Goal: Task Accomplishment & Management: Manage account settings

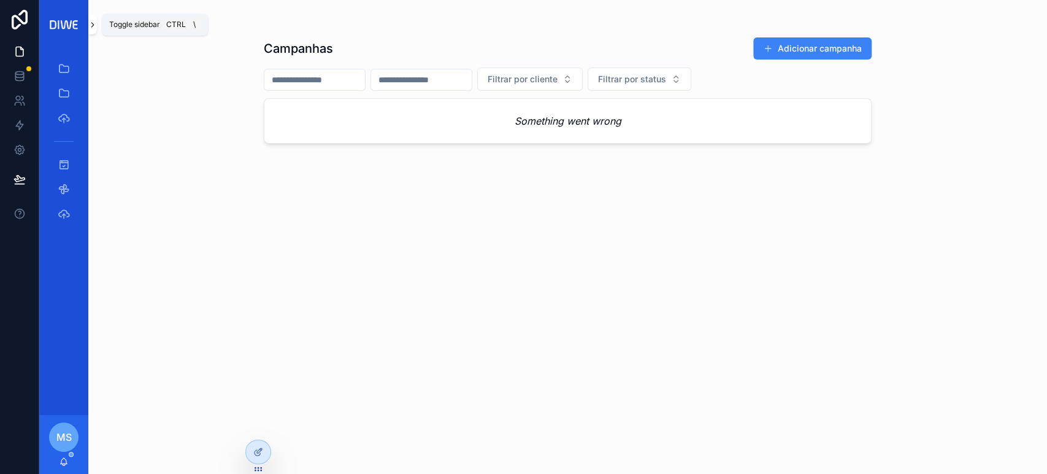
click at [93, 30] on button "scrollable content" at bounding box center [92, 25] width 9 height 20
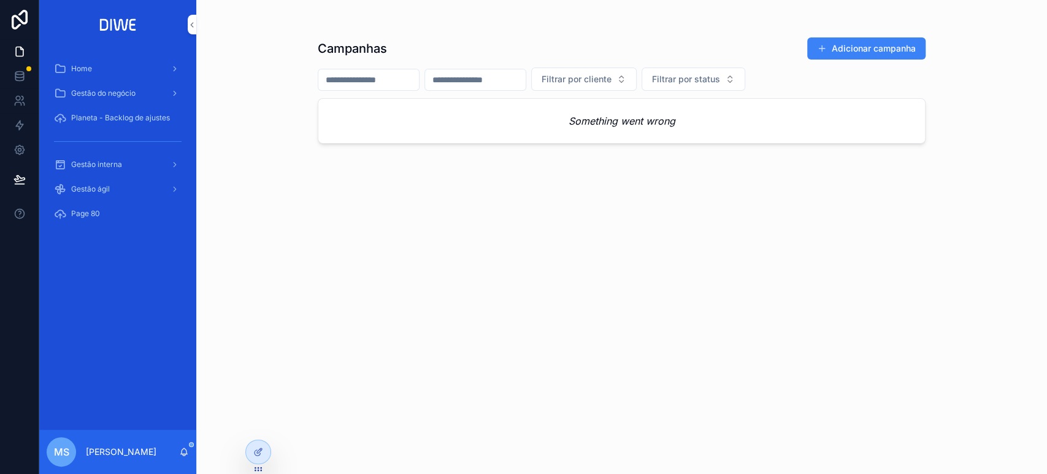
click at [136, 169] on div "Gestão interna" at bounding box center [118, 165] width 128 height 20
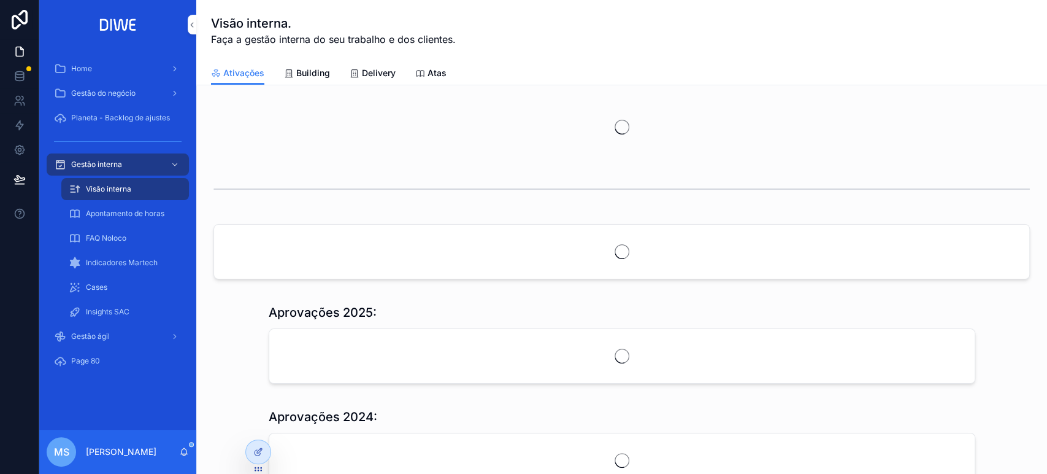
click at [371, 77] on span "Delivery" at bounding box center [379, 73] width 34 height 12
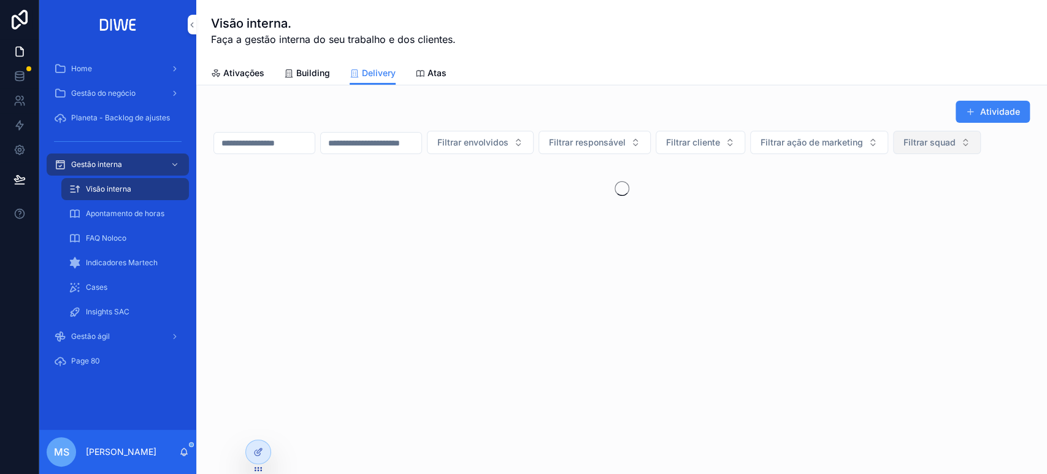
click at [904, 148] on span "Filtrar squad" at bounding box center [930, 142] width 52 height 12
type input "*****"
click at [243, 219] on div "Coral" at bounding box center [257, 220] width 171 height 20
click at [193, 26] on icon "scrollable content" at bounding box center [192, 24] width 9 height 9
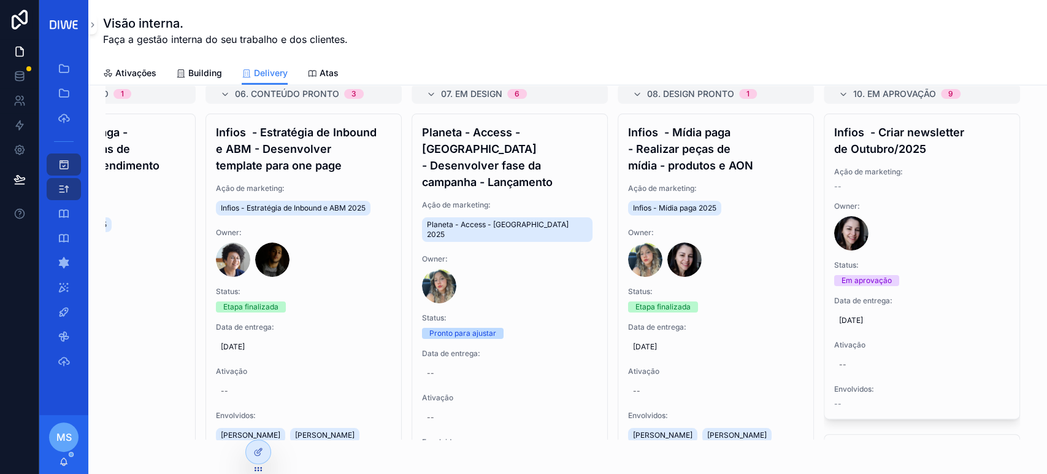
scroll to position [88, 0]
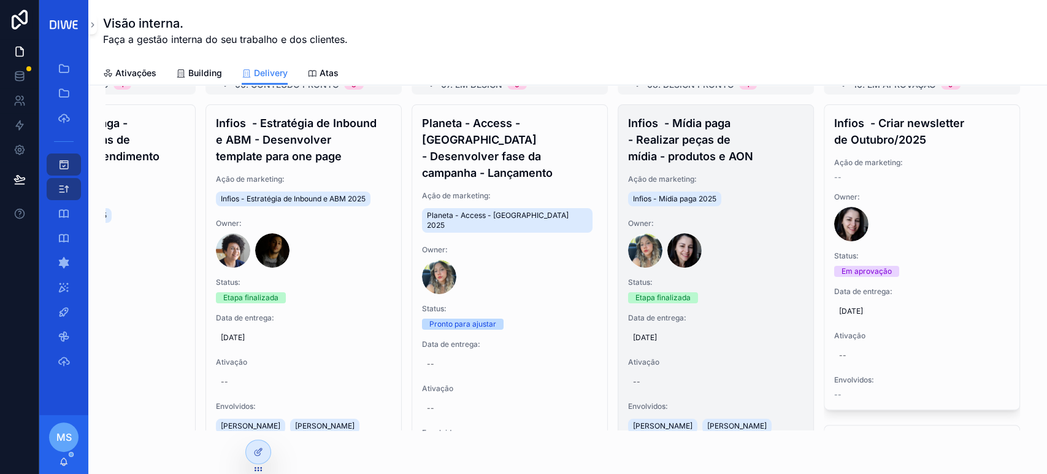
click at [696, 142] on h4 "Infios - Mídia paga - Realizar peças de mídia - produtos e AON" at bounding box center [715, 140] width 175 height 50
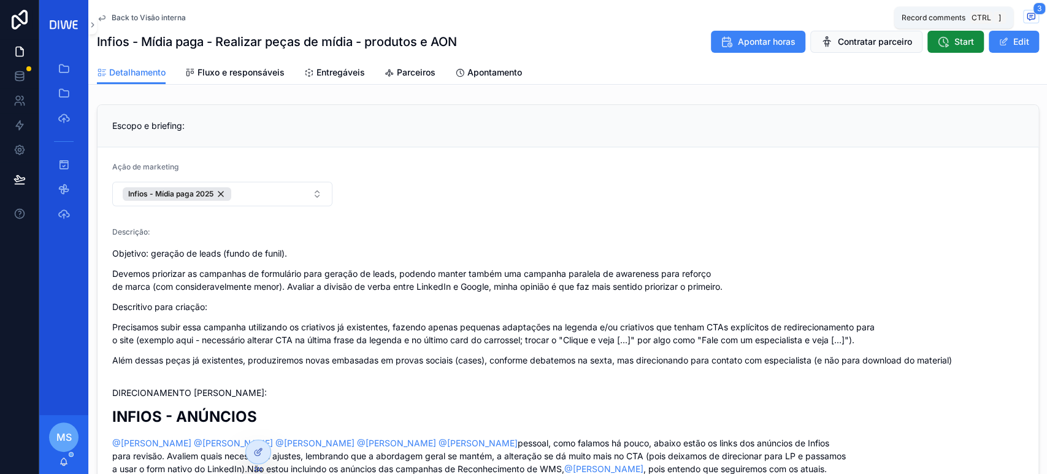
click at [1026, 16] on icon "scrollable content" at bounding box center [1031, 17] width 10 height 10
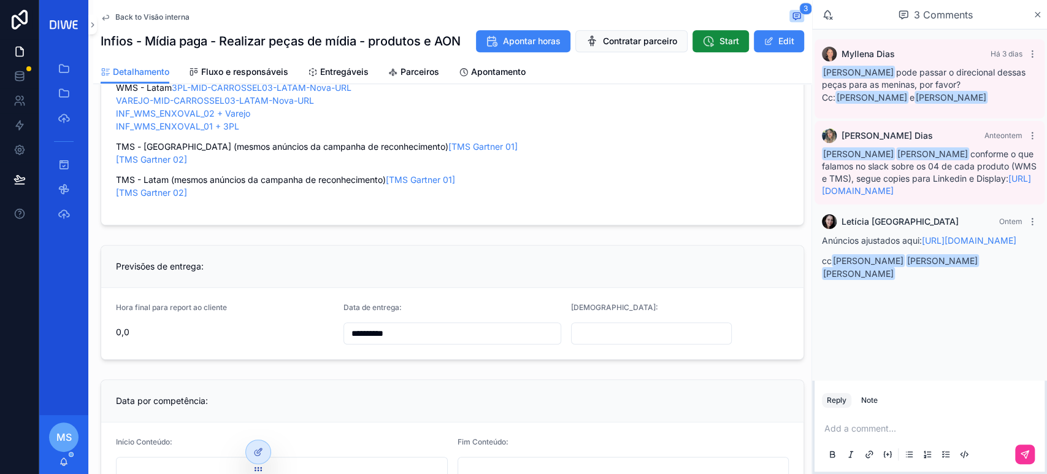
scroll to position [493, 0]
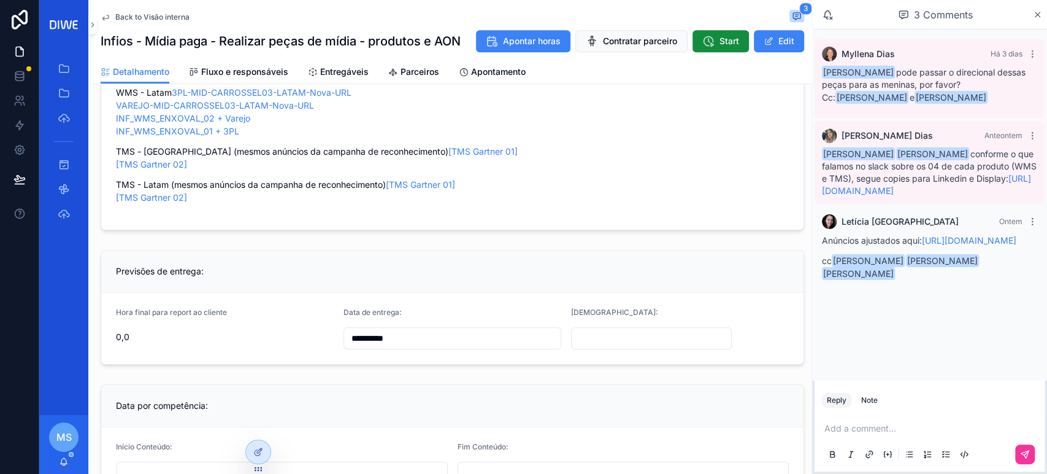
click at [340, 78] on span "Entregáveis" at bounding box center [344, 72] width 48 height 12
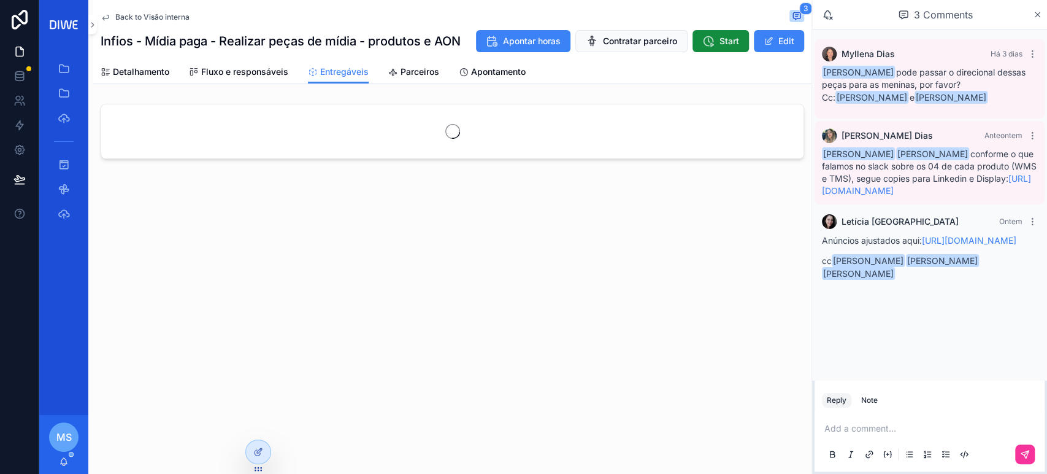
click at [263, 78] on span "Fluxo e responsáveis" at bounding box center [244, 72] width 87 height 12
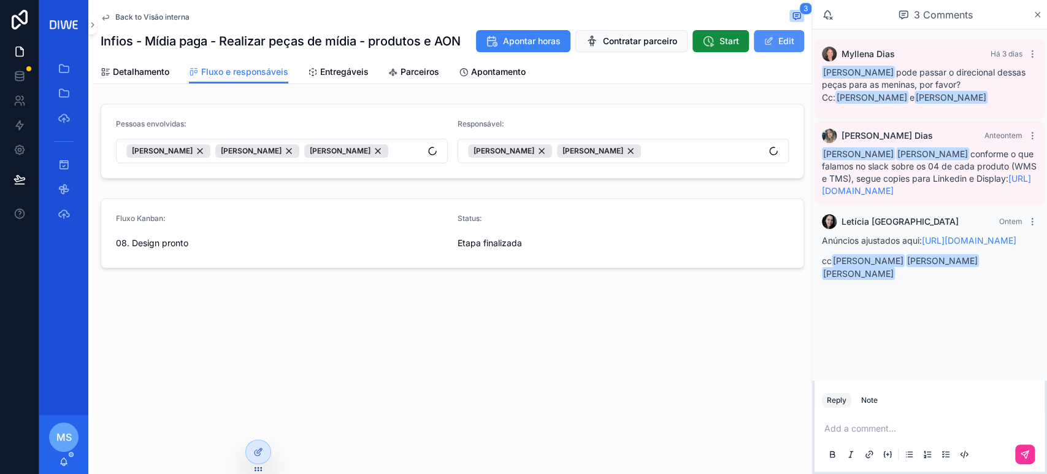
click at [777, 52] on button "Edit" at bounding box center [779, 41] width 50 height 22
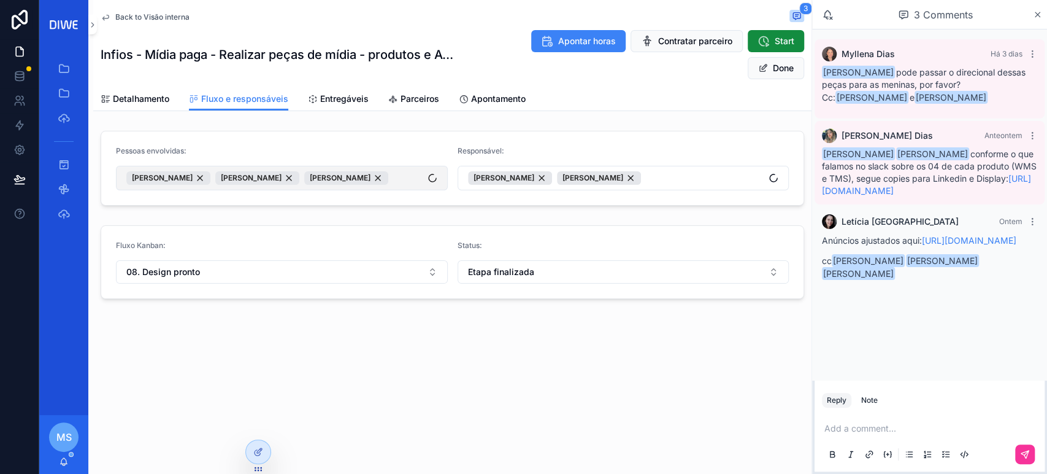
click at [323, 185] on span "Leticia Fernanda de Lima Camila da Rocha Souza Maria Victória Dias da Rosa" at bounding box center [257, 177] width 262 height 13
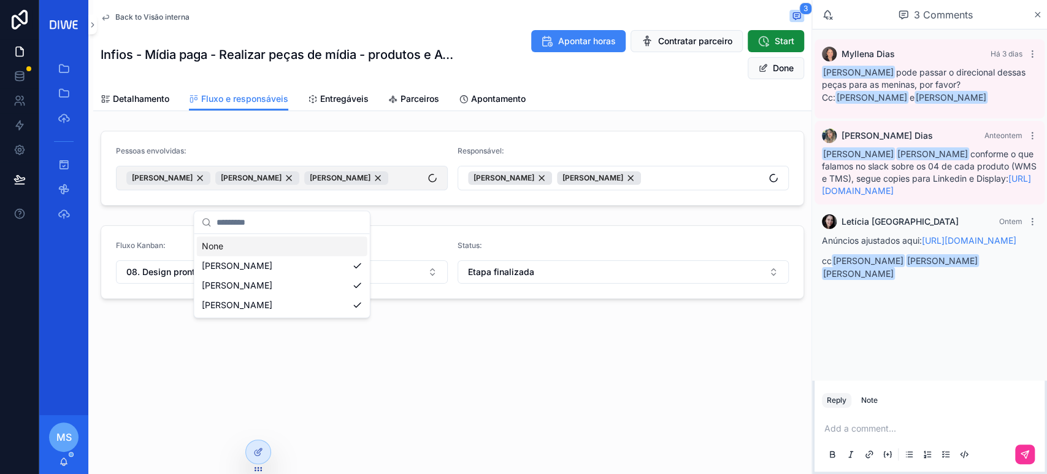
type input "*"
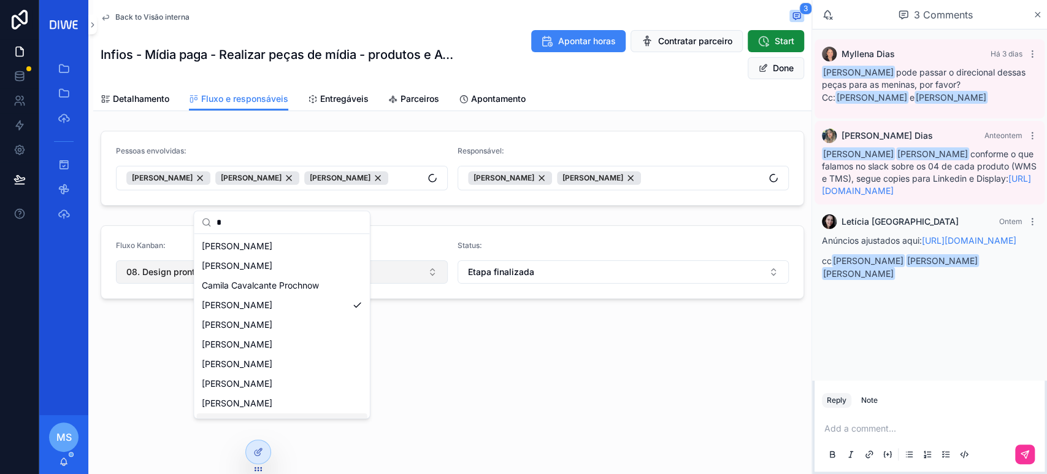
type input "*"
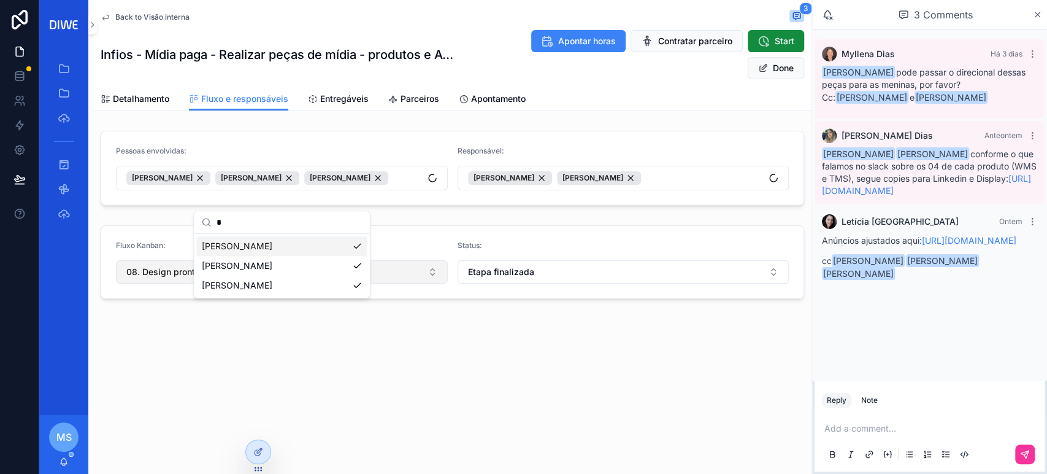
click at [374, 283] on button "08. Design pronto" at bounding box center [282, 271] width 332 height 23
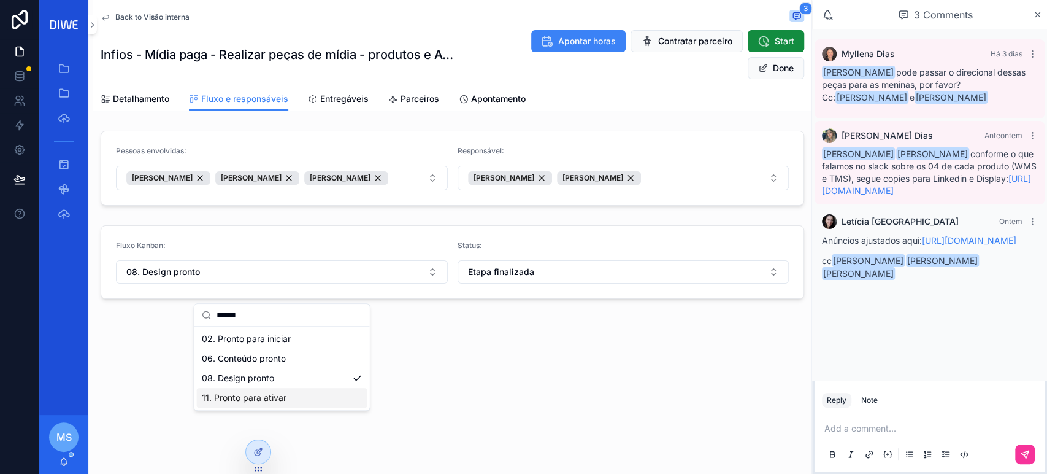
type input "******"
click at [260, 401] on span "11. Pronto para ativar" at bounding box center [244, 397] width 85 height 12
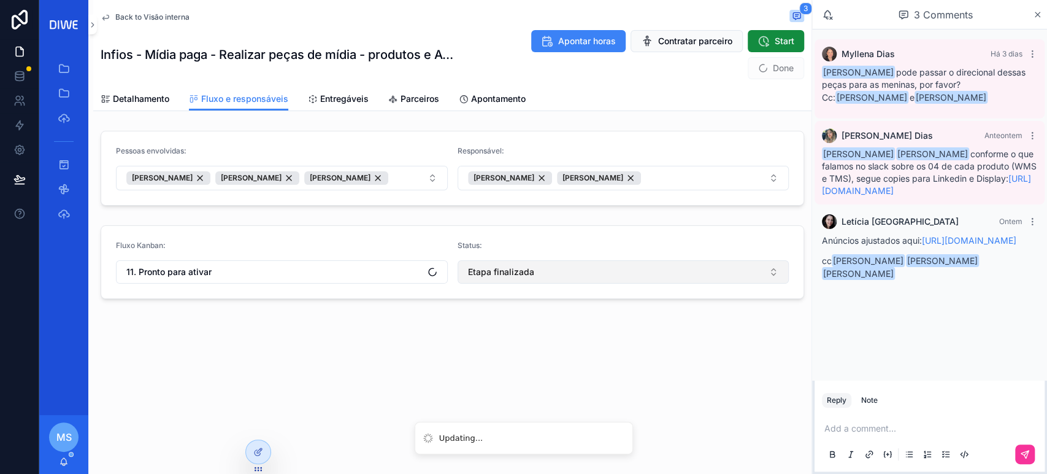
click at [541, 283] on button "Etapa finalizada" at bounding box center [624, 271] width 332 height 23
type input "*"
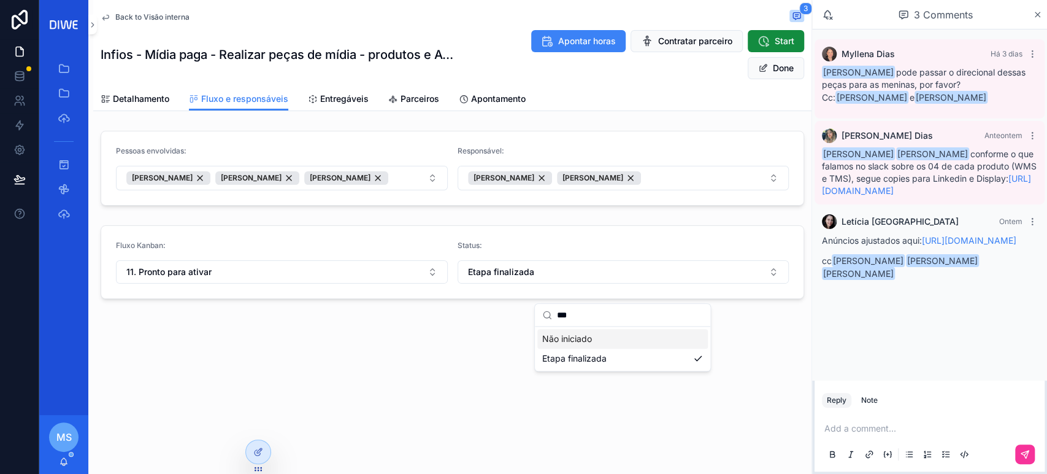
type input "***"
click at [590, 338] on span "Não iniciado" at bounding box center [567, 339] width 50 height 12
click at [760, 65] on span "scrollable content" at bounding box center [763, 68] width 10 height 10
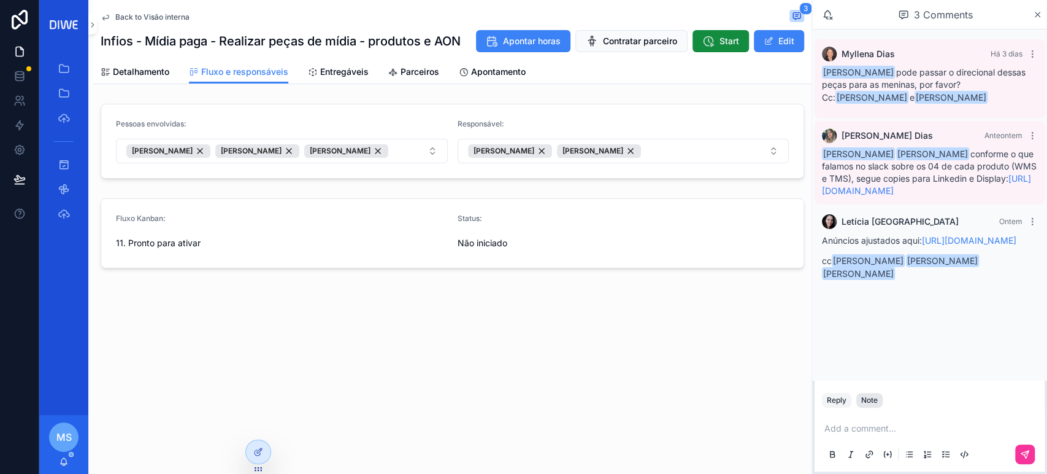
click at [863, 400] on div "Note" at bounding box center [869, 400] width 17 height 10
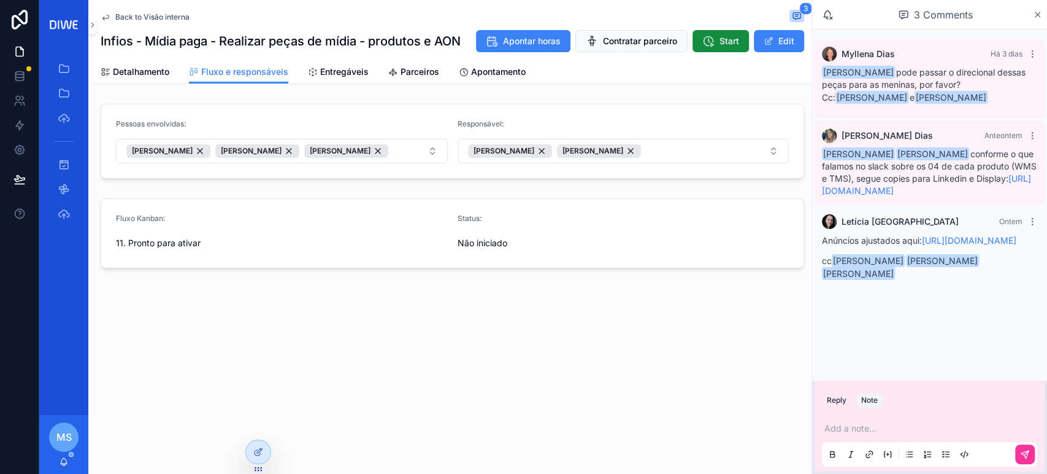
click at [854, 426] on p "scrollable content" at bounding box center [932, 428] width 215 height 12
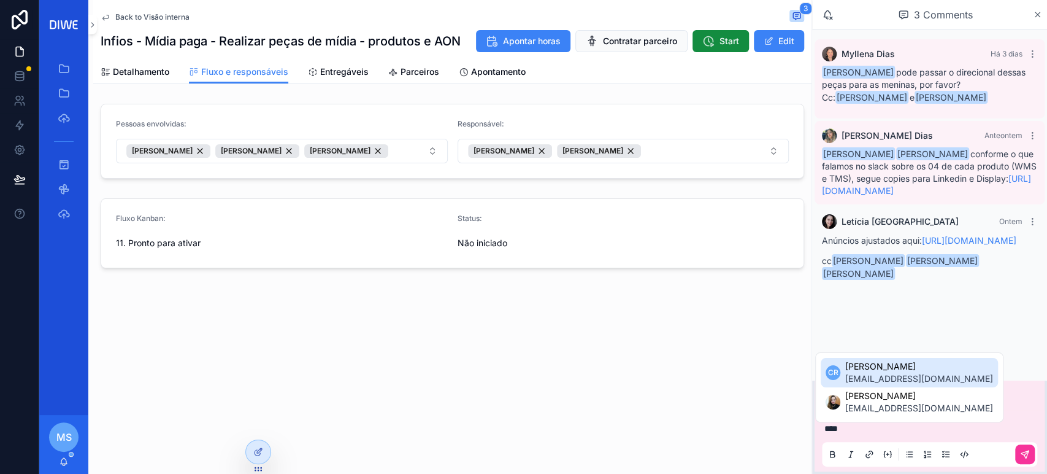
click at [904, 371] on span "Camila Rocha" at bounding box center [919, 366] width 148 height 12
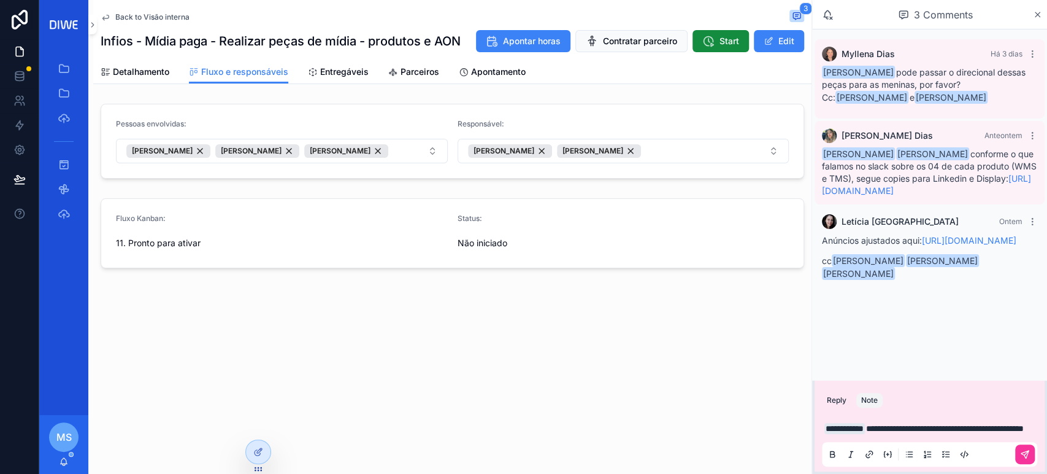
click at [1028, 466] on div "scrollable content" at bounding box center [929, 454] width 215 height 25
click at [1029, 460] on button "scrollable content" at bounding box center [1025, 454] width 20 height 20
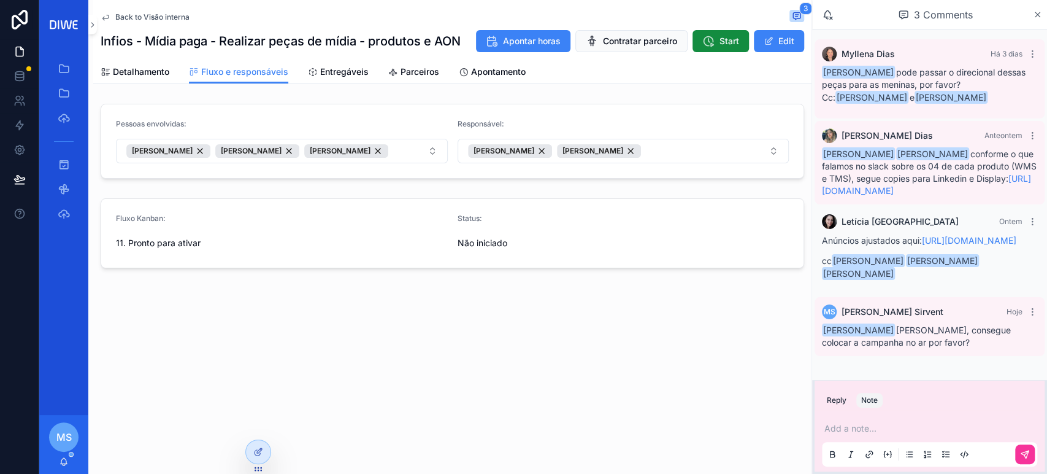
scroll to position [33, 0]
click at [167, 17] on span "Back to Visão interna" at bounding box center [152, 17] width 74 height 10
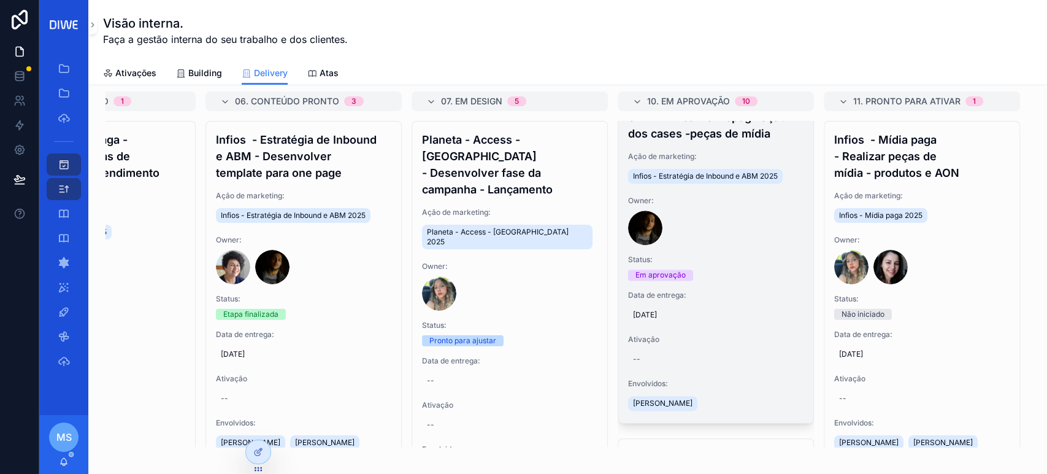
scroll to position [1080, 0]
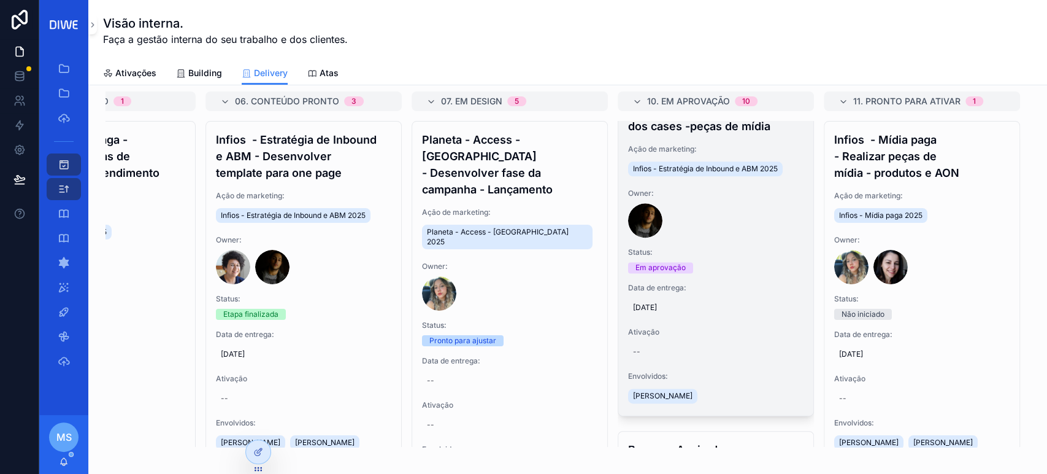
click at [698, 134] on h4 "Infios - Estratégia de Inbound e ABM - Realizar repaginação dos cases -peças de…" at bounding box center [715, 110] width 175 height 50
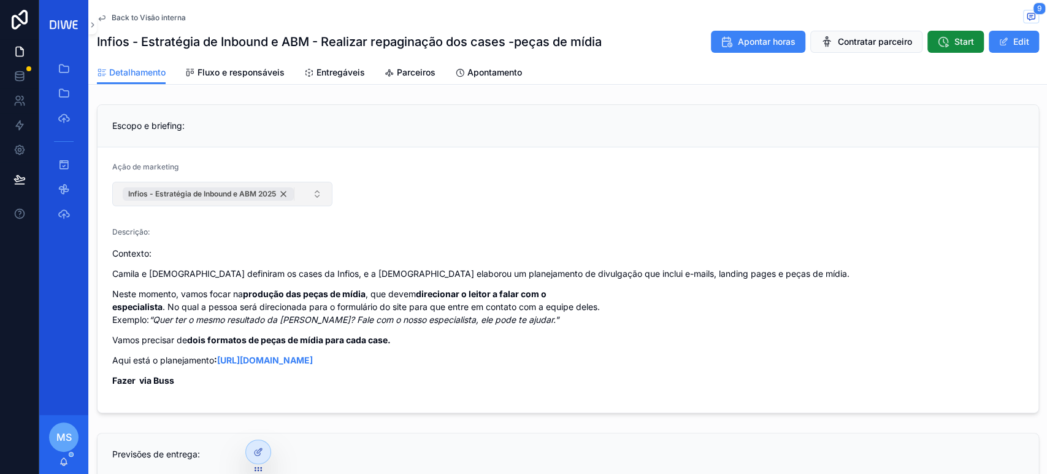
click at [284, 193] on div "Infios - Estratégia de Inbound e ABM 2025" at bounding box center [208, 193] width 171 height 13
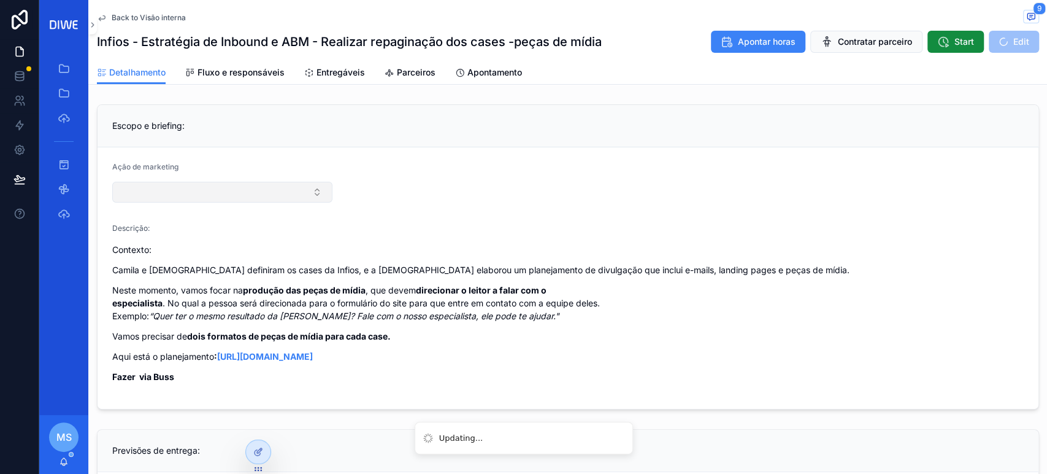
click at [245, 193] on button "Select Button" at bounding box center [222, 192] width 221 height 21
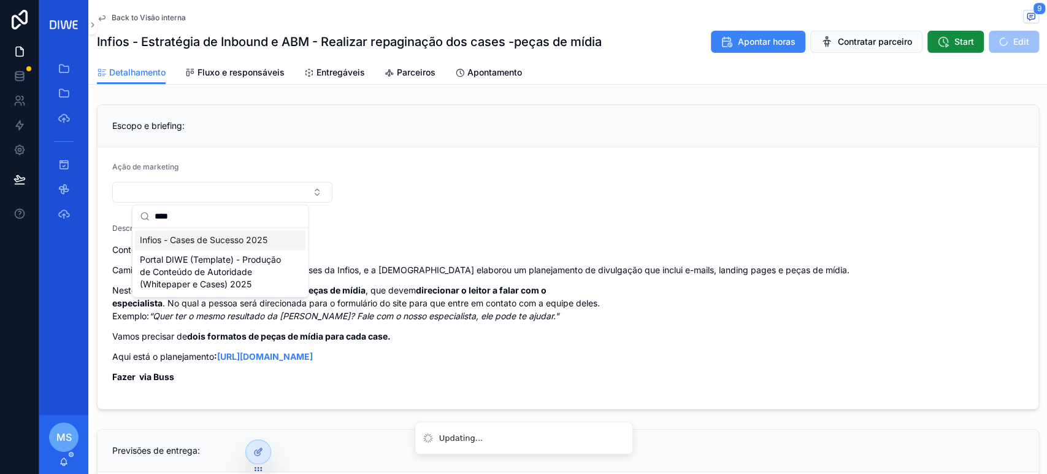
type input "****"
click at [224, 239] on span "Infios - Cases de Sucesso 2025" at bounding box center [204, 240] width 128 height 12
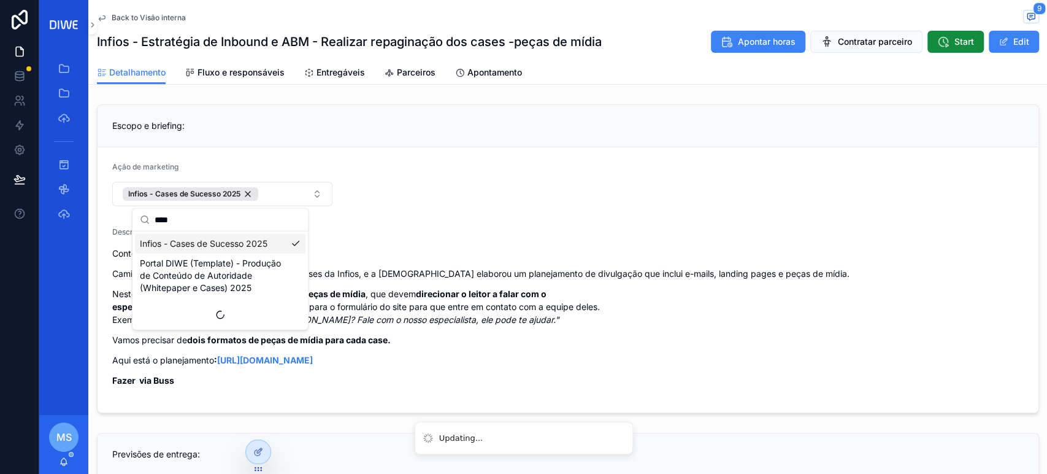
click at [571, 237] on div "Descrição:" at bounding box center [568, 232] width 912 height 12
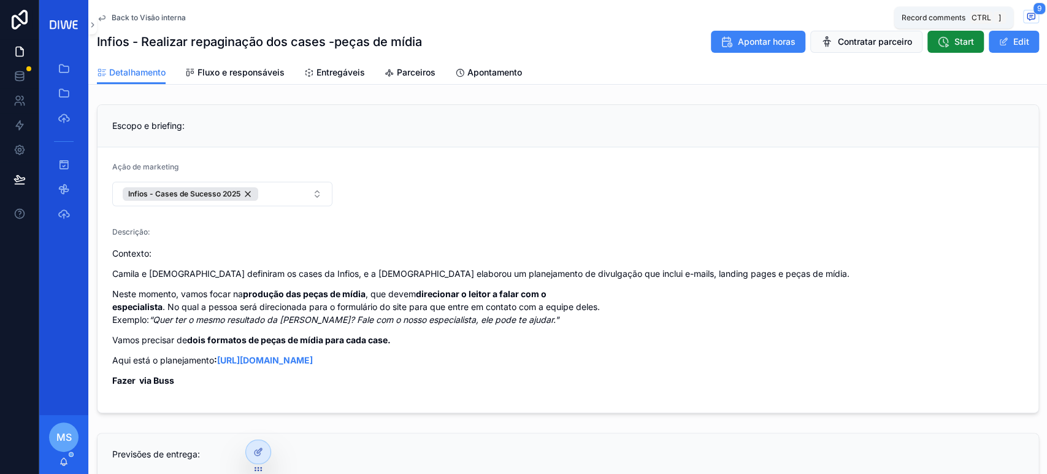
click at [1026, 12] on icon "scrollable content" at bounding box center [1031, 17] width 10 height 10
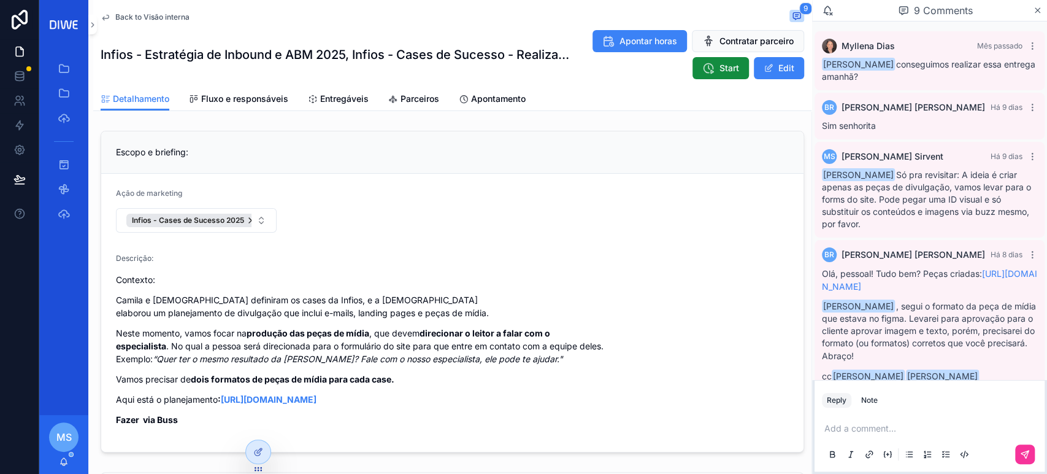
scroll to position [501, 0]
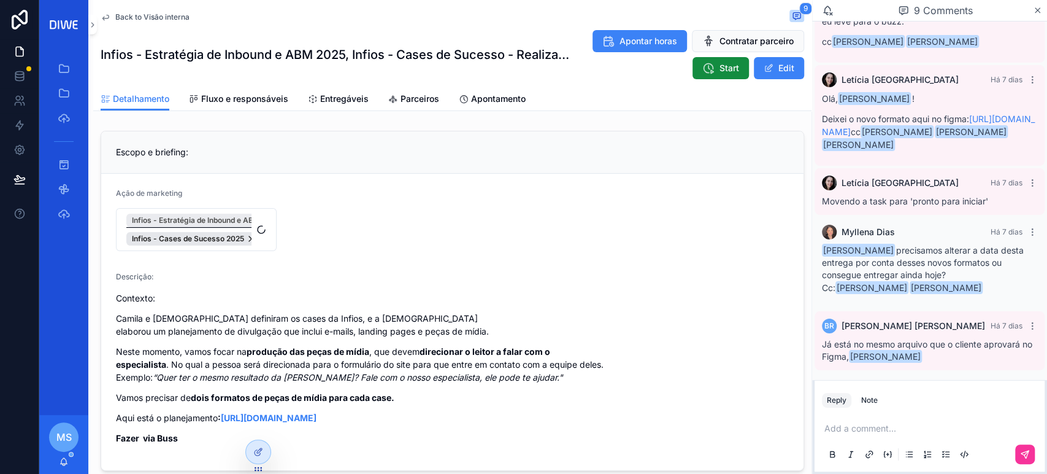
click at [240, 219] on span "Infios - Estratégia de Inbound e ABM 2025" at bounding box center [206, 220] width 148 height 10
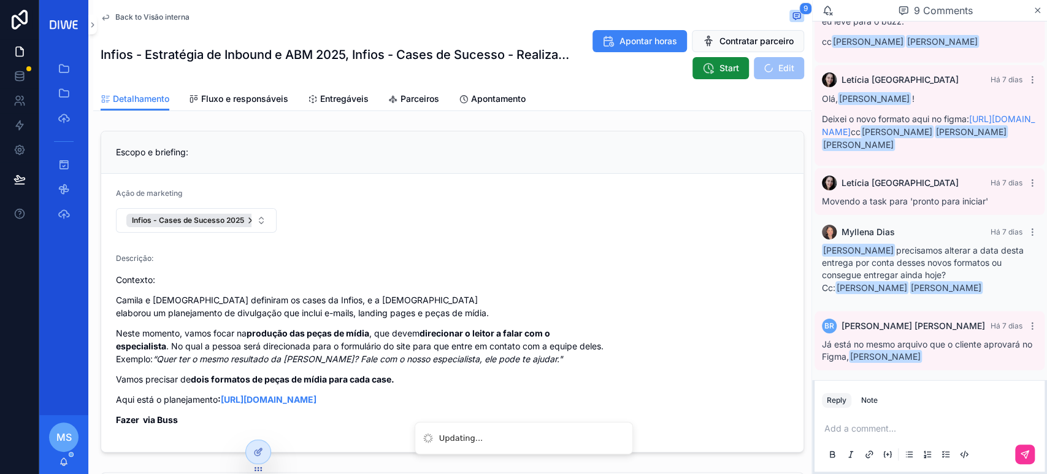
click at [476, 221] on form "Ação de marketing Infios - Cases de Sucesso 2025 Descrição: Contexto: Camila e …" at bounding box center [452, 313] width 702 height 278
click at [231, 225] on div "Infios - Cases de Sucesso 2025" at bounding box center [194, 219] width 136 height 13
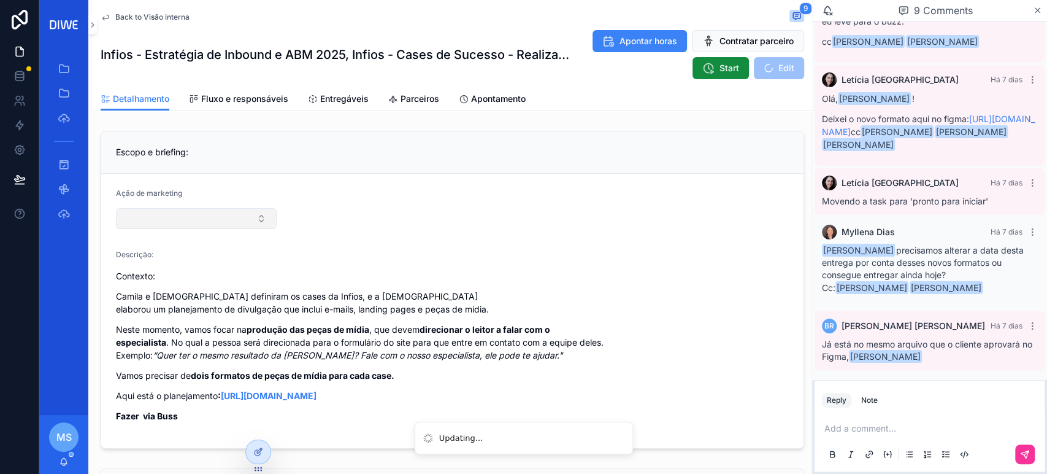
click at [237, 220] on button "Select Button" at bounding box center [196, 218] width 161 height 21
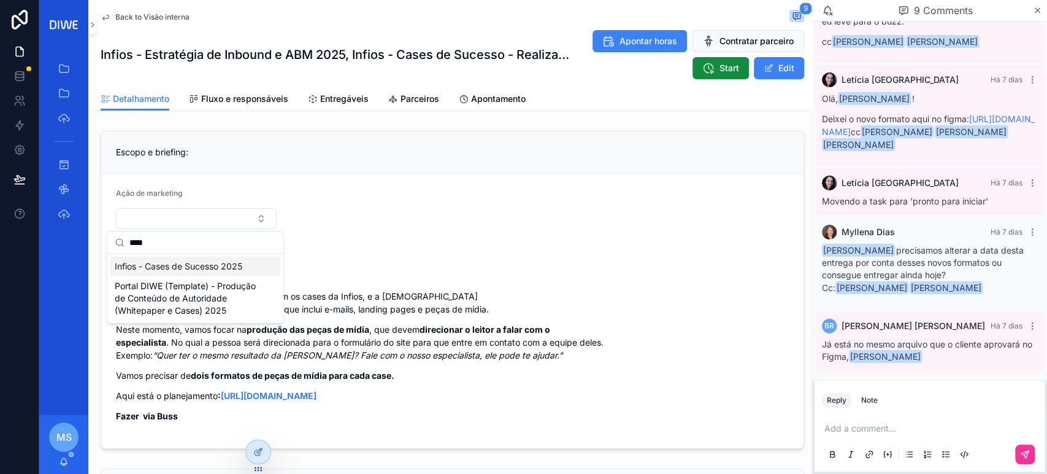
type input "****"
click at [205, 263] on span "Infios - Cases de Sucesso 2025" at bounding box center [179, 266] width 128 height 12
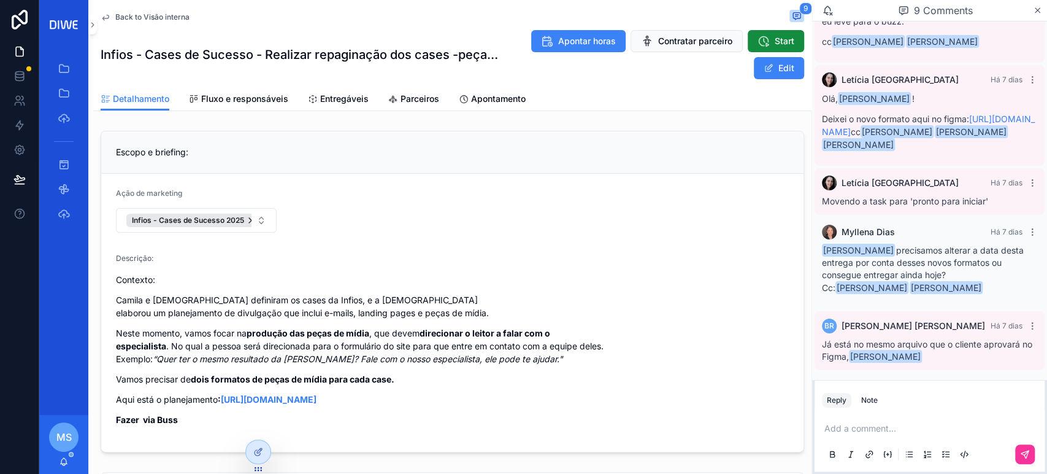
click at [557, 250] on form "Ação de marketing Infios - Cases de Sucesso 2025 Descrição: Contexto: Camila e …" at bounding box center [452, 313] width 702 height 278
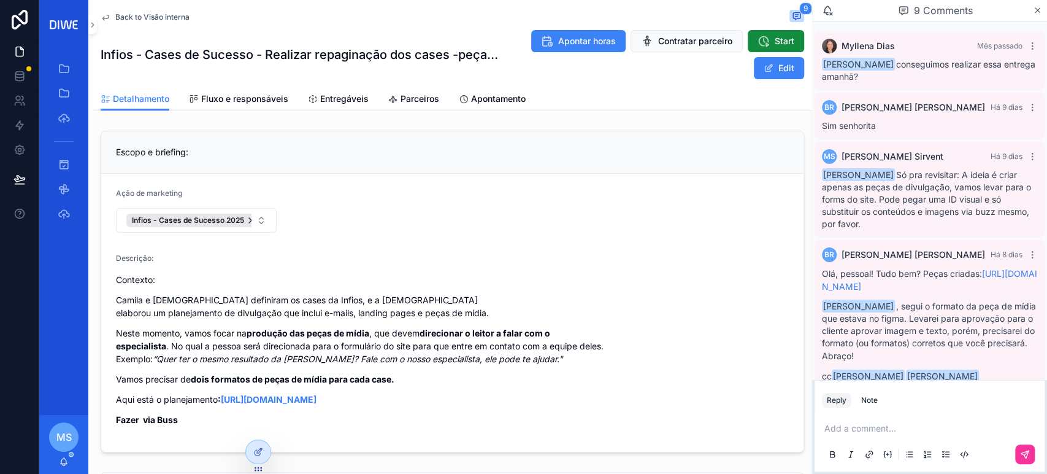
scroll to position [500, 0]
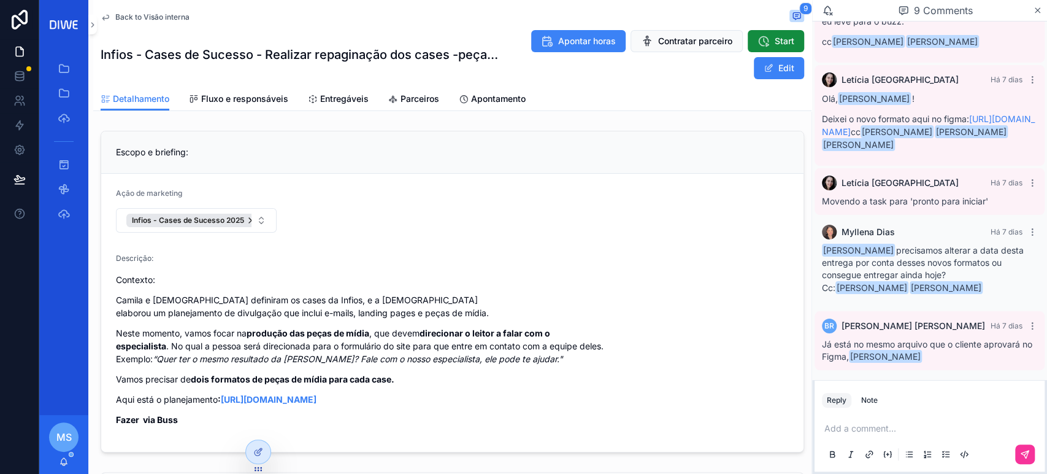
drag, startPoint x: 932, startPoint y: 247, endPoint x: 992, endPoint y: 272, distance: 64.8
click at [992, 272] on div "Bruno Rodrigues precisamos alterar a data desta entrega por conta desses novos …" at bounding box center [929, 269] width 215 height 50
click at [20, 80] on icon at bounding box center [19, 78] width 8 height 5
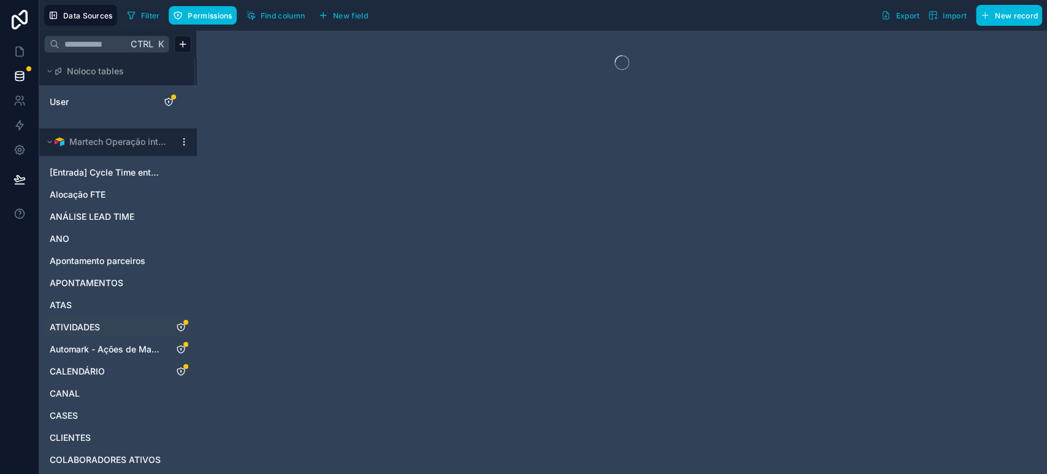
click at [106, 329] on link "ATIVIDADES" at bounding box center [106, 327] width 112 height 12
click at [343, 11] on span "Syncing" at bounding box center [347, 15] width 29 height 9
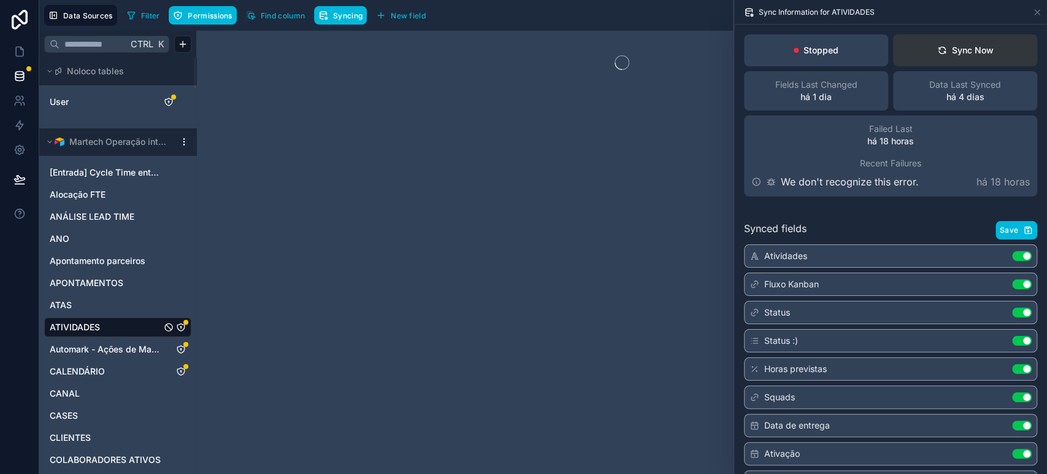
click at [953, 54] on div "Sync Now" at bounding box center [965, 50] width 56 height 12
click at [957, 45] on div "Sync Now" at bounding box center [965, 50] width 56 height 12
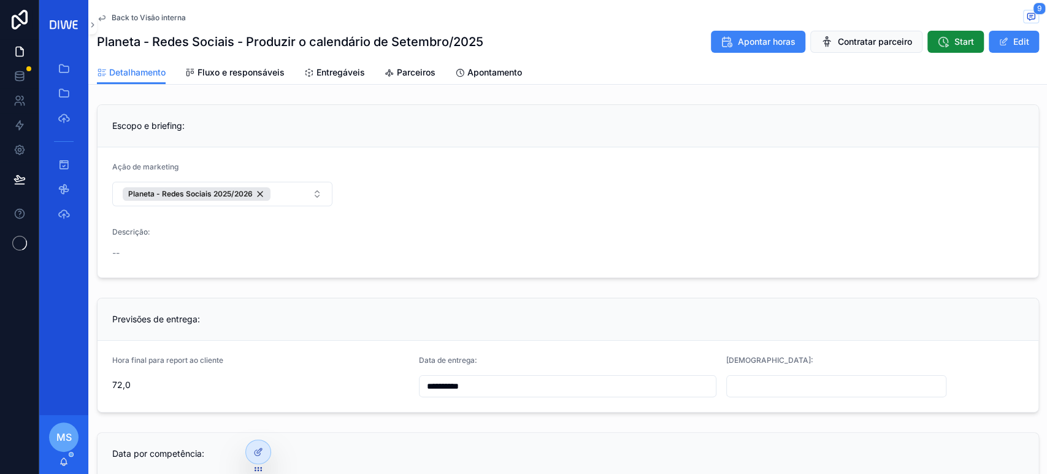
click at [331, 68] on span "Entregáveis" at bounding box center [341, 72] width 48 height 12
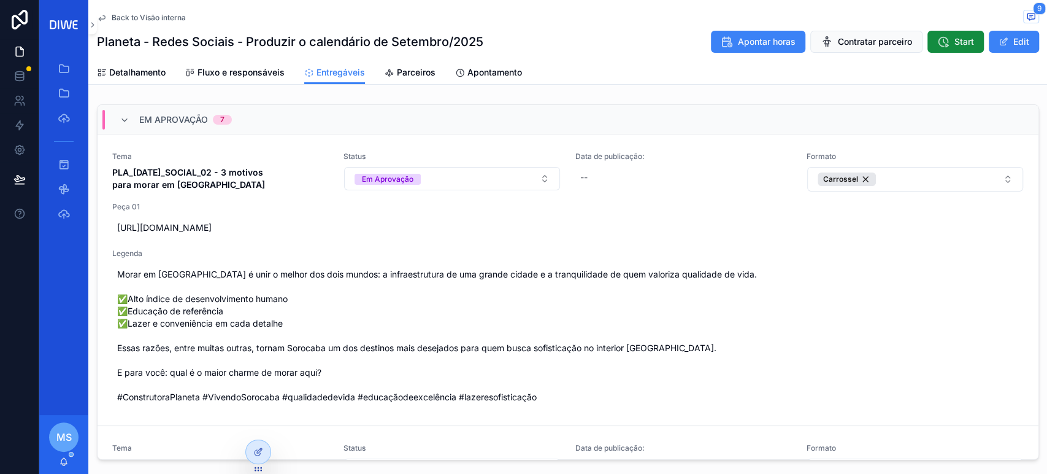
click at [279, 132] on div "Em Aprovação 7" at bounding box center [568, 119] width 941 height 29
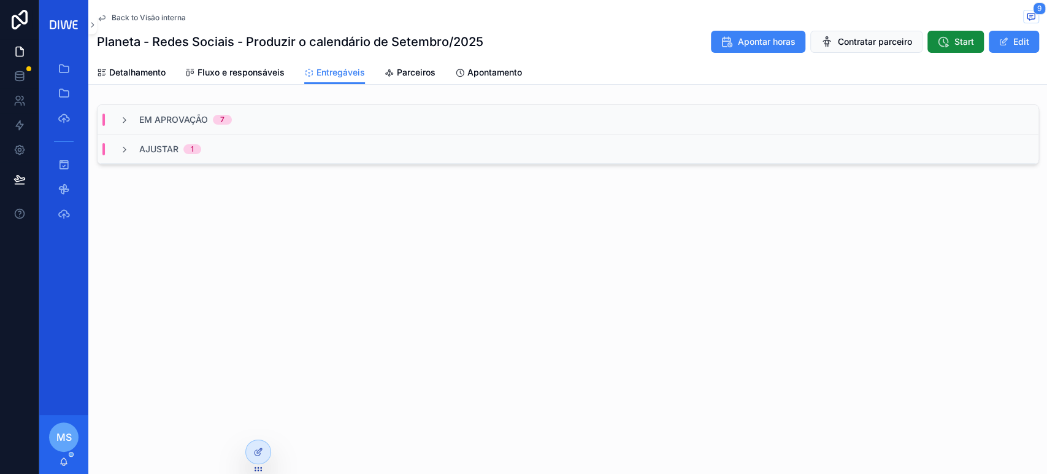
click at [309, 157] on div "Ajustar 1" at bounding box center [568, 148] width 941 height 29
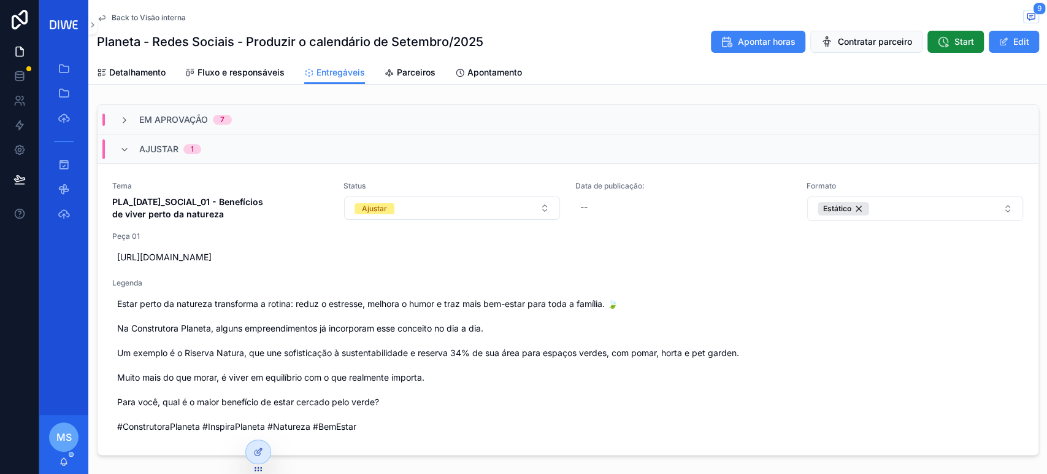
click at [309, 157] on div "Ajustar 1" at bounding box center [568, 148] width 941 height 29
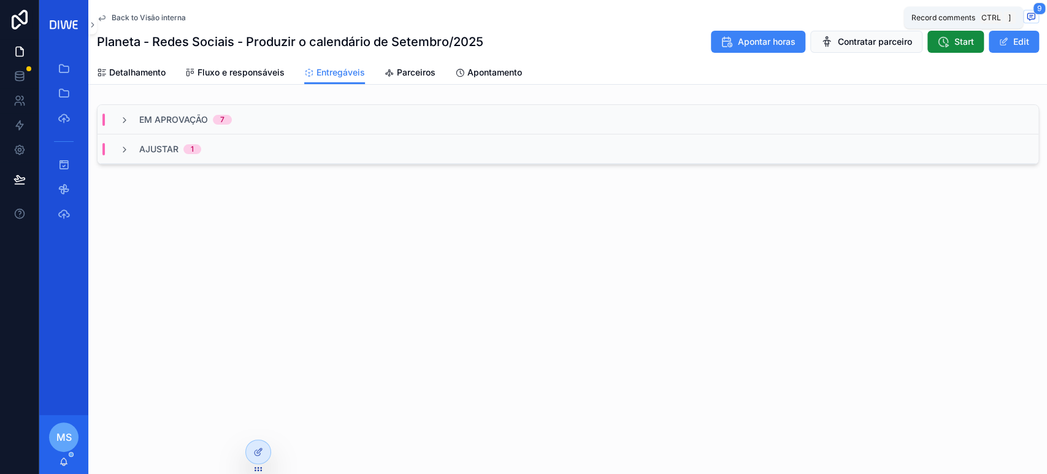
click at [1034, 20] on icon "scrollable content" at bounding box center [1031, 17] width 10 height 10
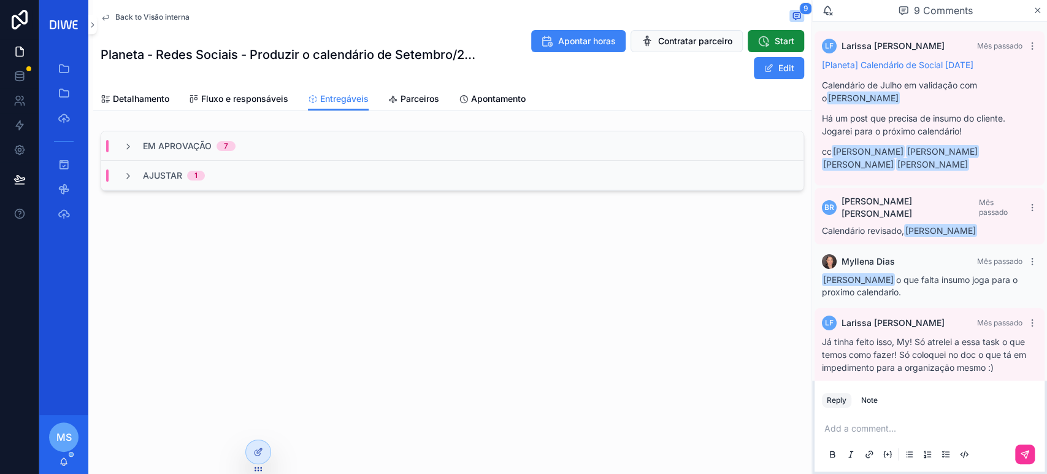
scroll to position [374, 0]
